Goal: Transaction & Acquisition: Purchase product/service

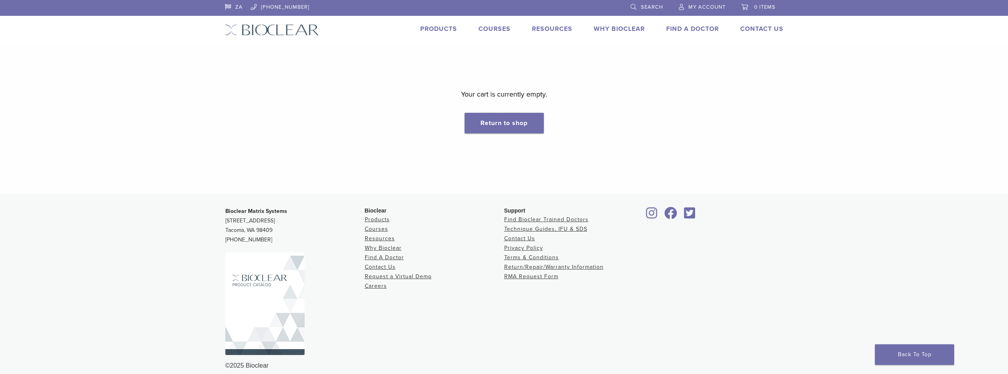
click at [442, 29] on link "Products" at bounding box center [438, 29] width 37 height 8
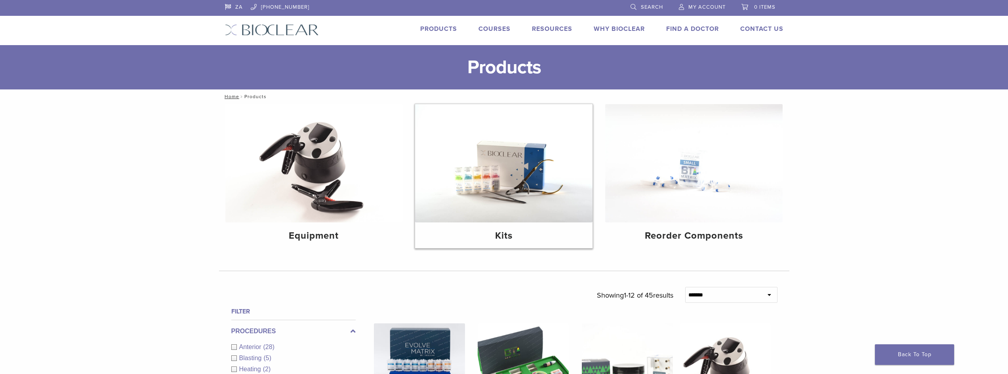
click at [461, 181] on img at bounding box center [503, 163] width 177 height 118
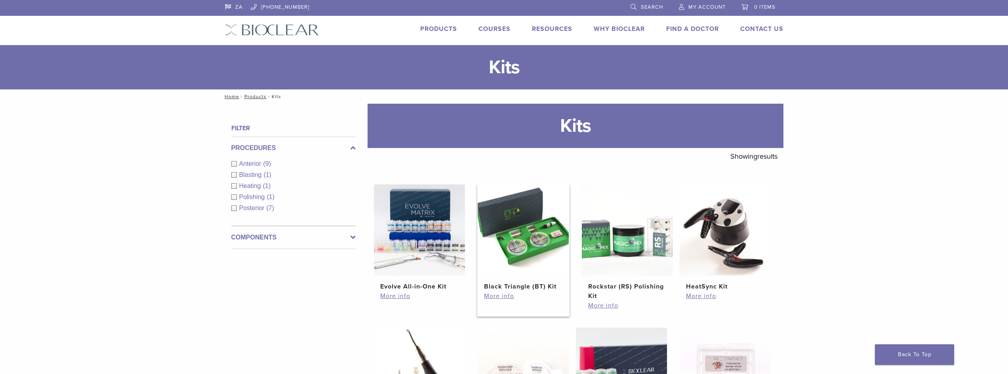
click at [507, 254] on img at bounding box center [523, 230] width 91 height 91
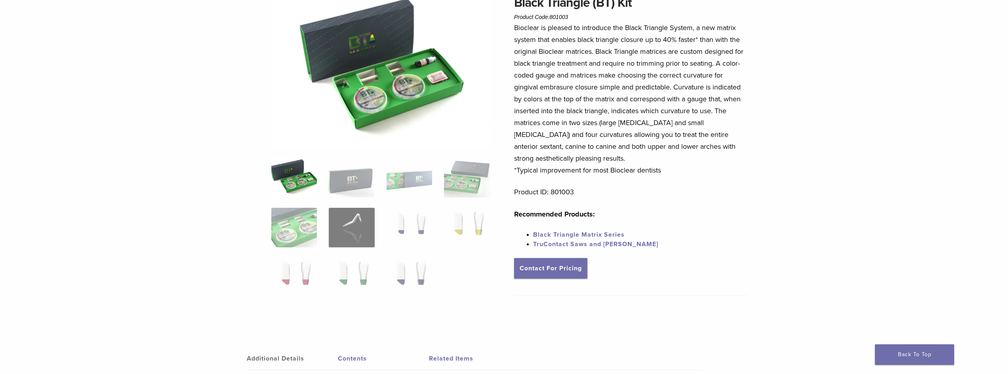
scroll to position [79, 0]
click at [473, 179] on img at bounding box center [467, 178] width 46 height 40
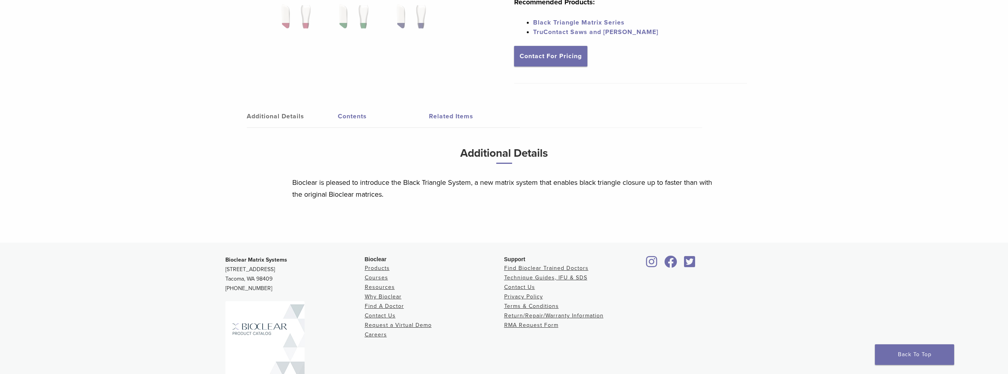
scroll to position [277, 0]
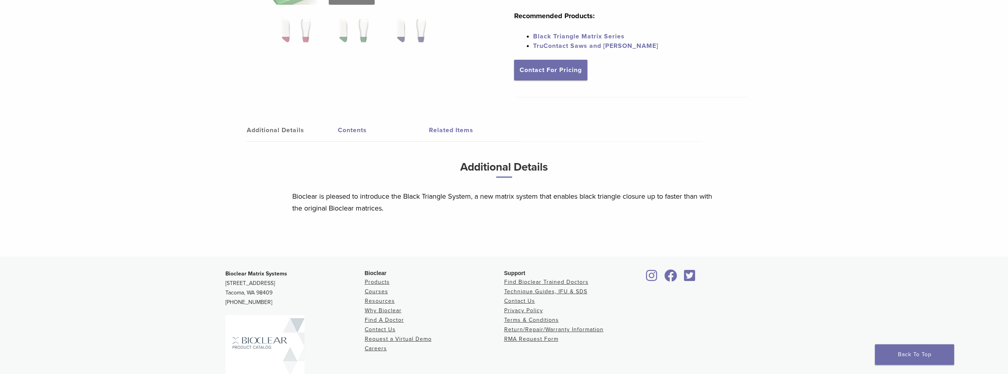
click at [353, 129] on link "Contents" at bounding box center [383, 130] width 91 height 22
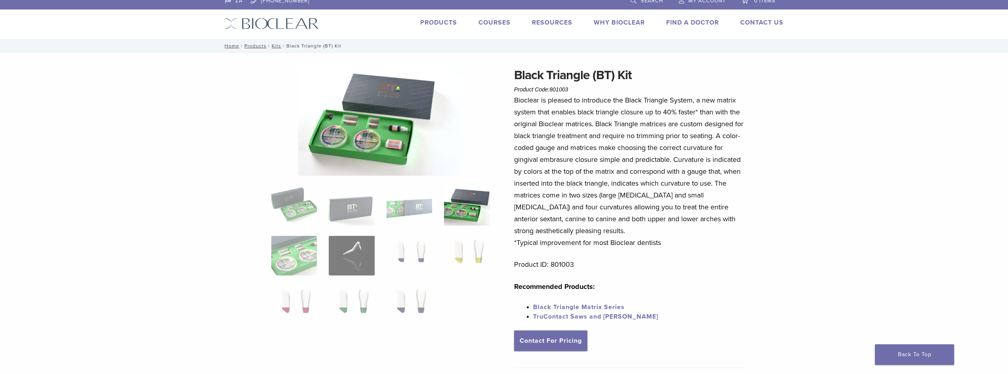
scroll to position [0, 0]
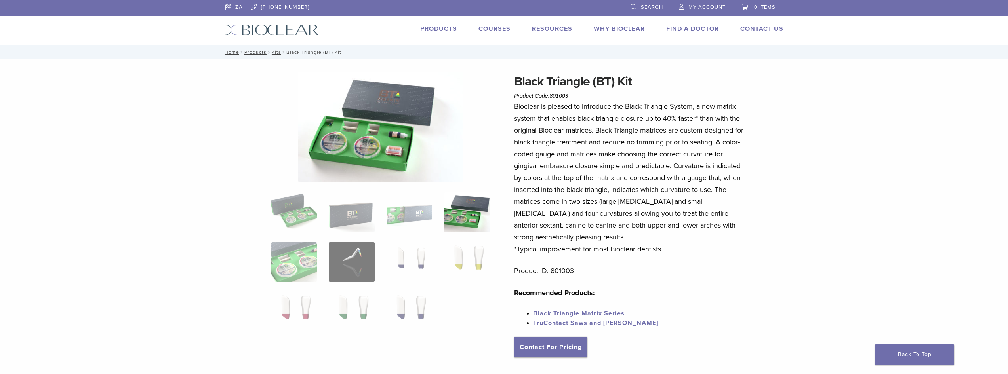
click at [713, 6] on span "My Account" at bounding box center [706, 7] width 37 height 6
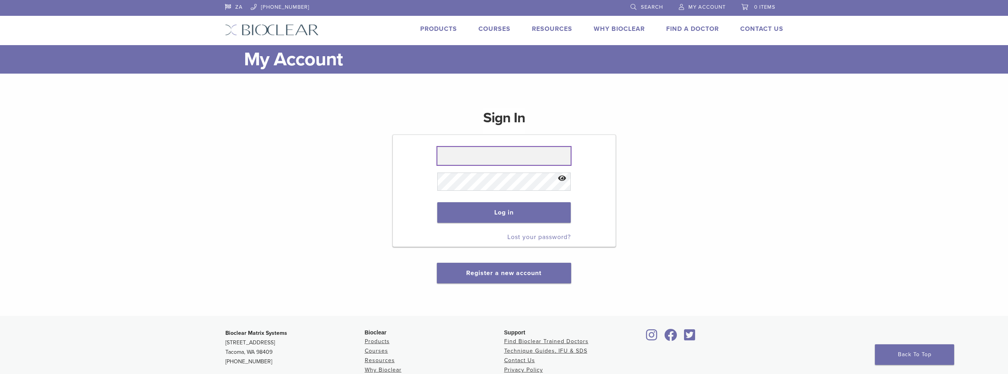
click at [479, 161] on input "text" at bounding box center [503, 156] width 133 height 18
click at [463, 148] on input "text" at bounding box center [503, 156] width 133 height 18
